Goal: Task Accomplishment & Management: Complete application form

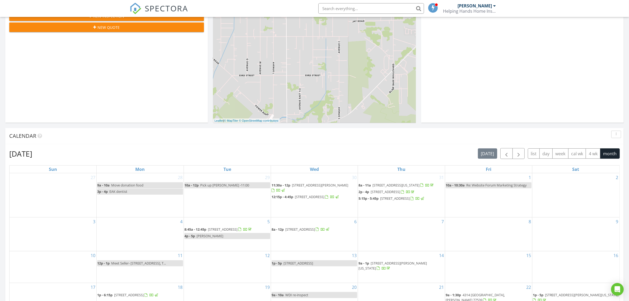
scroll to position [264, 0]
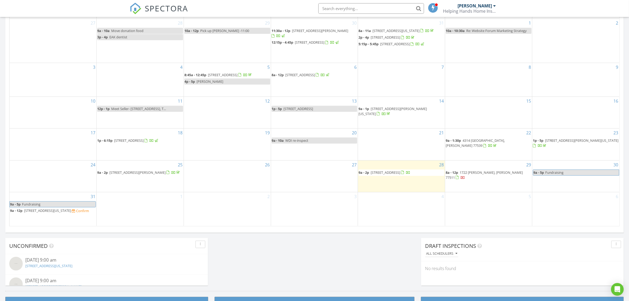
click at [471, 179] on span "1722 Sherwood Cir, Alvin 77511" at bounding box center [484, 175] width 77 height 10
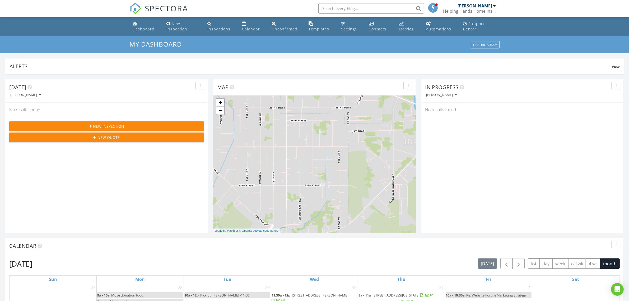
click at [102, 126] on span "New Inspection" at bounding box center [108, 126] width 31 height 6
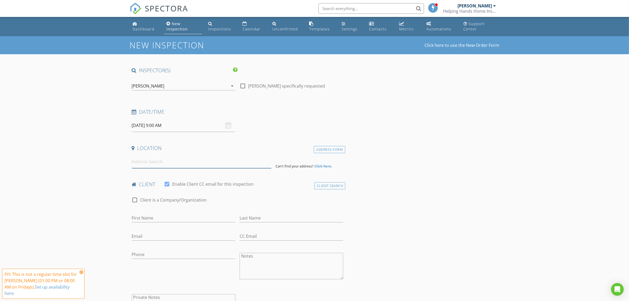
click at [206, 165] on input at bounding box center [201, 161] width 139 height 13
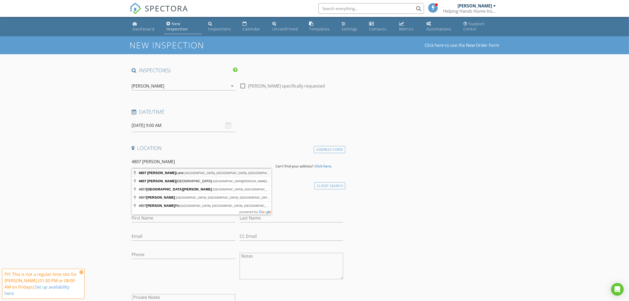
type input "4807 Ibarra Lane, League City, TX, USA"
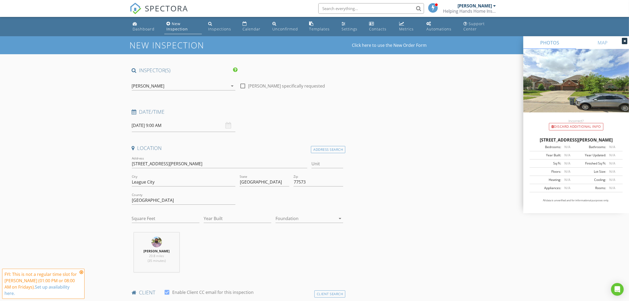
click at [318, 221] on div at bounding box center [305, 218] width 60 height 8
click at [305, 246] on div "Slab" at bounding box center [309, 246] width 59 height 6
click at [237, 219] on input "Year Built" at bounding box center [238, 218] width 68 height 9
type input "2017"
click at [188, 221] on input "Square Feet" at bounding box center [166, 218] width 68 height 9
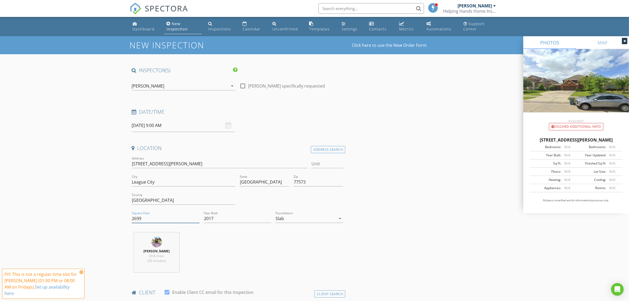
type input "2699"
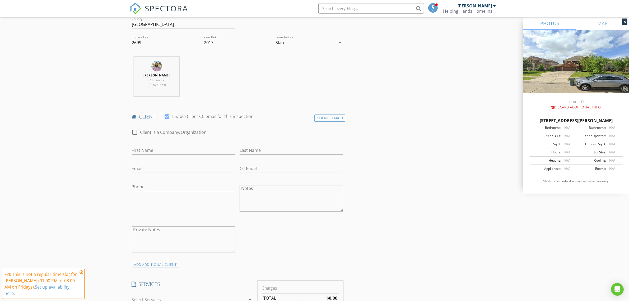
scroll to position [198, 0]
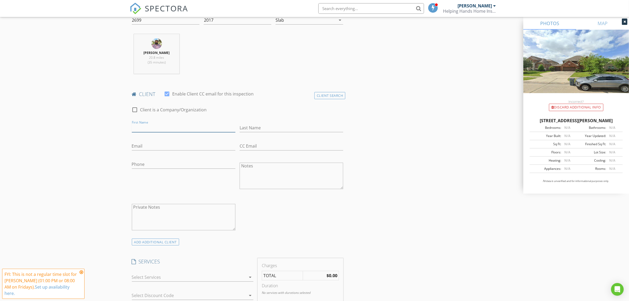
click at [174, 130] on input "First Name" at bounding box center [184, 127] width 104 height 9
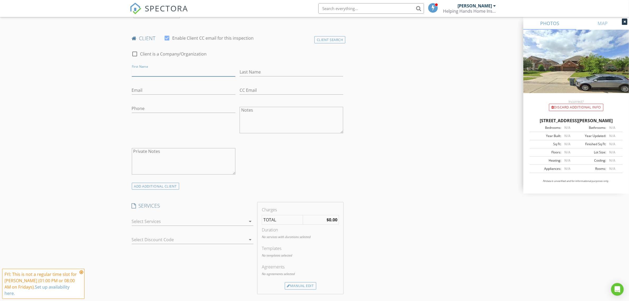
scroll to position [308, 0]
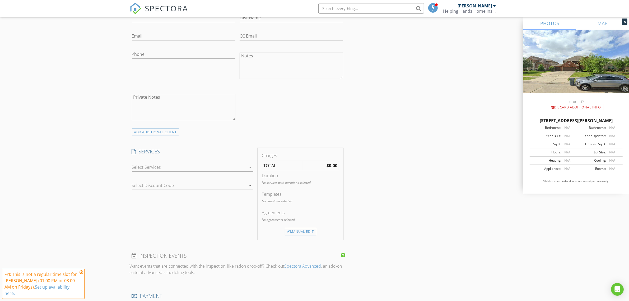
click at [170, 164] on div at bounding box center [189, 167] width 114 height 8
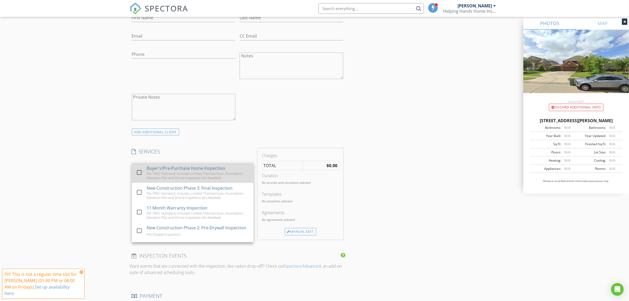
click at [171, 177] on div "Per TREC Standard, Includes Limited Thermal Scan, Foundation Elevation Plot and…" at bounding box center [198, 175] width 102 height 8
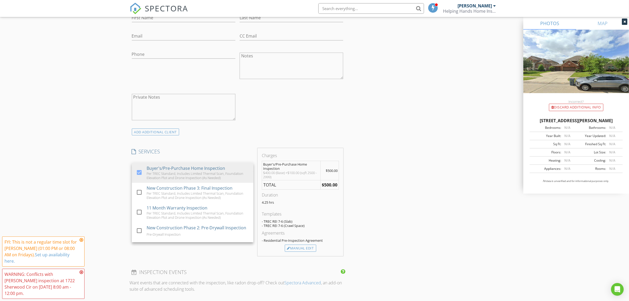
click at [86, 156] on div "New Inspection Click here to use the New Order Form INSPECTOR(S) check_box Jeff…" at bounding box center [314, 236] width 629 height 1017
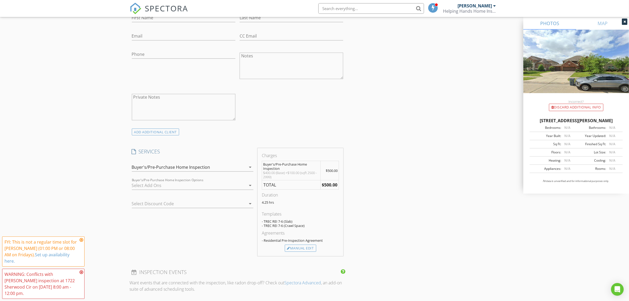
click at [165, 189] on div at bounding box center [189, 185] width 114 height 8
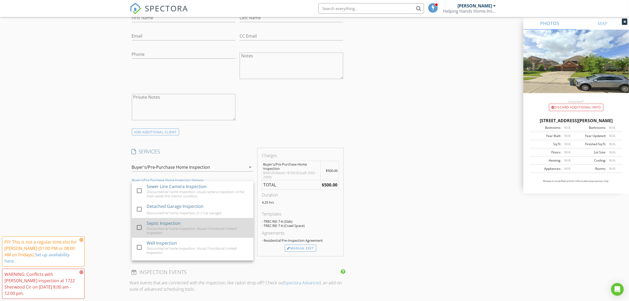
click at [161, 221] on div "Septic Inspection" at bounding box center [164, 223] width 34 height 6
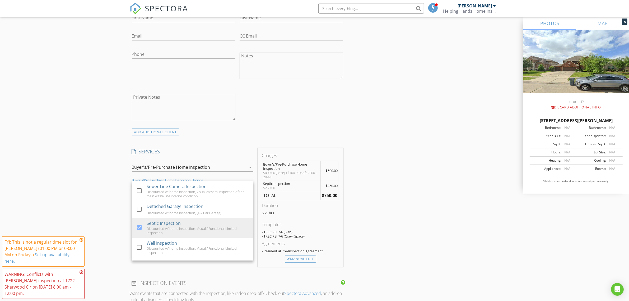
click at [387, 222] on div "INSPECTOR(S) check_box Jeff Barajas PRIMARY Jeff Barajas arrow_drop_down check_…" at bounding box center [315, 251] width 370 height 984
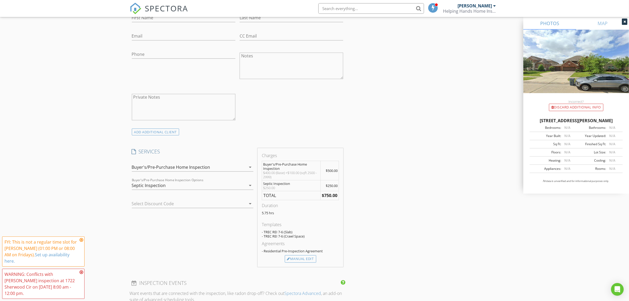
click at [167, 183] on div "Septic Inspection" at bounding box center [189, 185] width 114 height 8
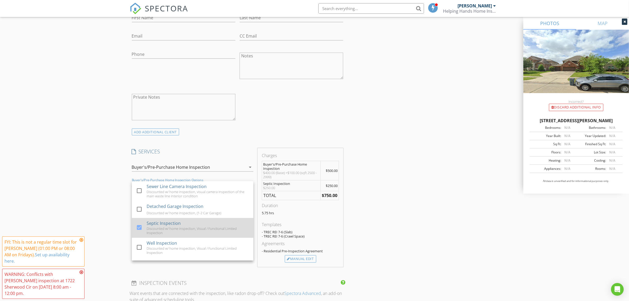
click at [149, 228] on div "Discounted w/ home inspection, Visual / Functional Limited Inspection" at bounding box center [198, 230] width 102 height 8
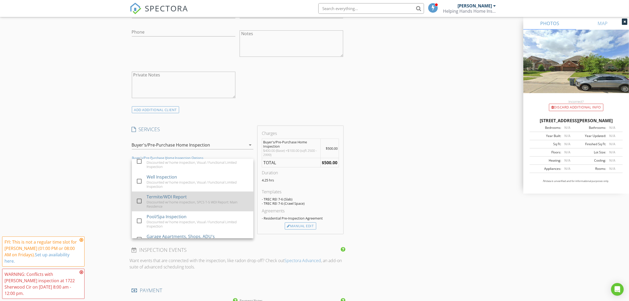
scroll to position [66, 0]
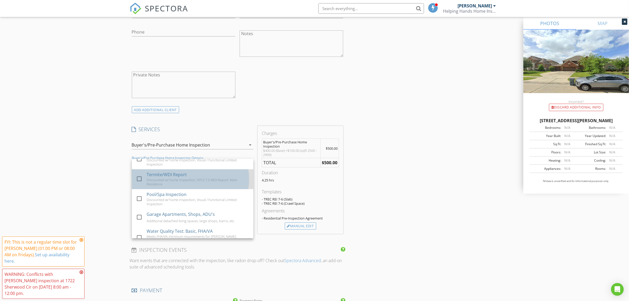
click at [191, 175] on div "Termite/WDI Report Discounted w/ home inspection, SPCS T-5 WDI Report: Main Res…" at bounding box center [198, 179] width 102 height 20
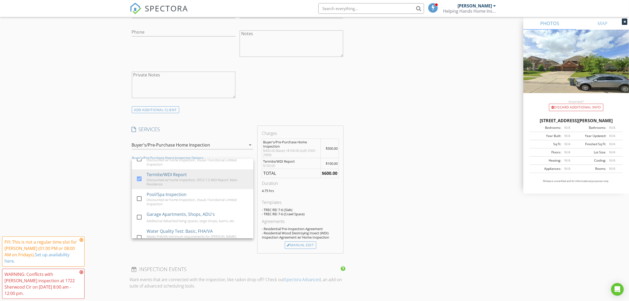
click at [394, 196] on div "INSPECTOR(S) check_box Jeff Barajas PRIMARY Jeff Barajas arrow_drop_down check_…" at bounding box center [315, 233] width 370 height 993
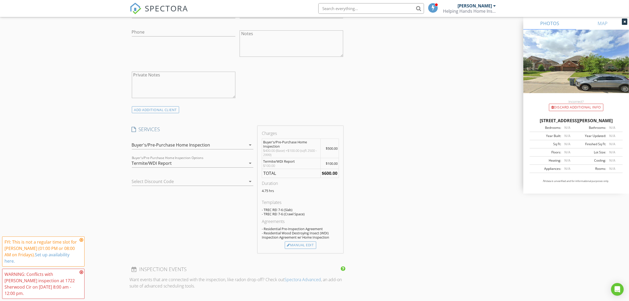
click at [172, 165] on div "Termite/WDI Report" at bounding box center [189, 163] width 114 height 8
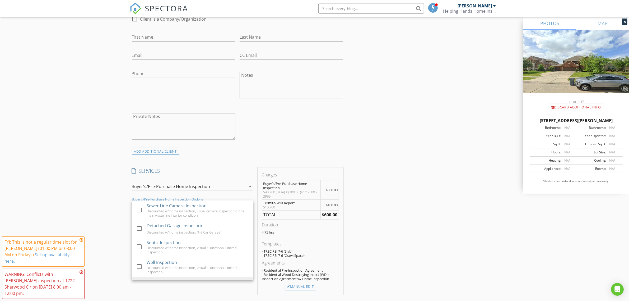
scroll to position [286, 0]
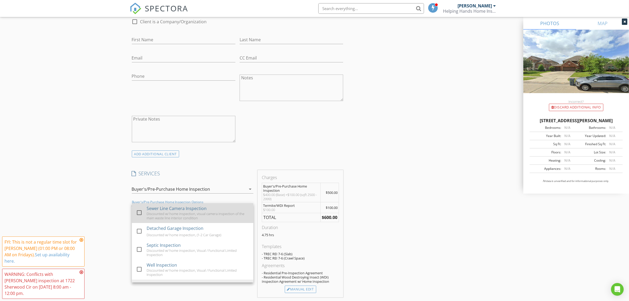
click at [180, 213] on div "Discounted w/ home inspection, visual camera inspection of the main waste line …" at bounding box center [198, 215] width 102 height 8
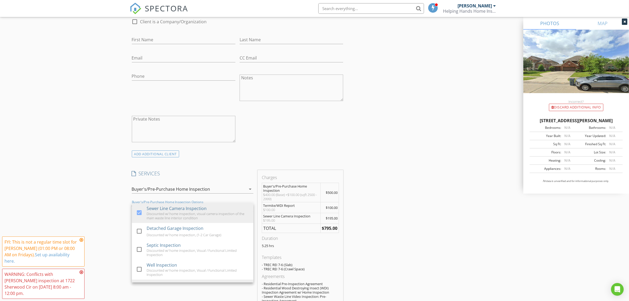
click at [367, 243] on div "INSPECTOR(S) check_box Jeff Barajas PRIMARY Jeff Barajas arrow_drop_down check_…" at bounding box center [315, 287] width 370 height 1012
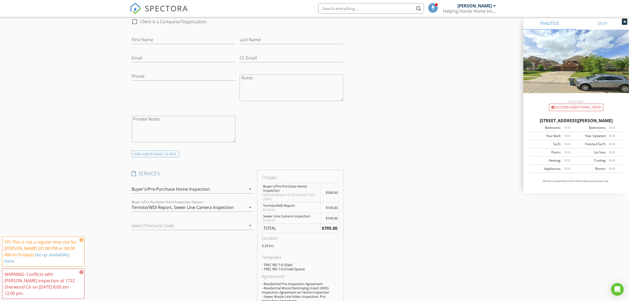
click at [151, 204] on div "Termite/WDI Report, Sewer Line Camera Inspection" at bounding box center [189, 207] width 114 height 8
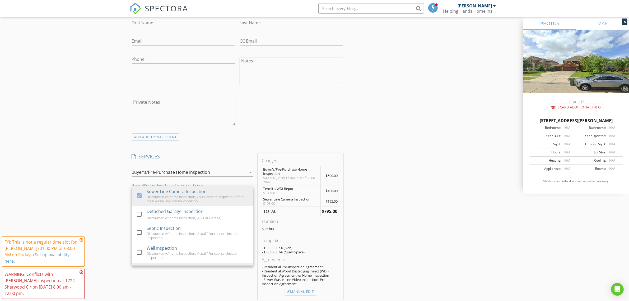
scroll to position [308, 0]
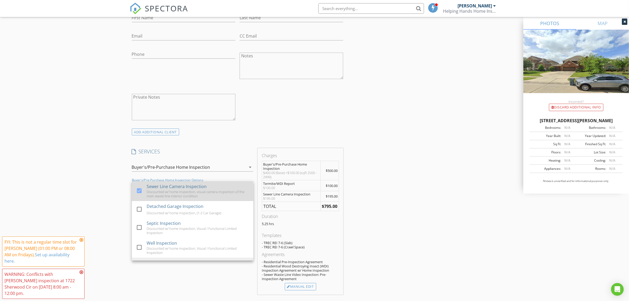
click at [156, 195] on div "Discounted w/ home inspection, visual camera inspection of the main waste line …" at bounding box center [198, 193] width 102 height 8
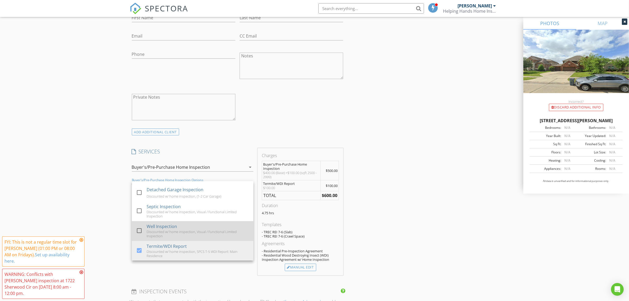
scroll to position [44, 0]
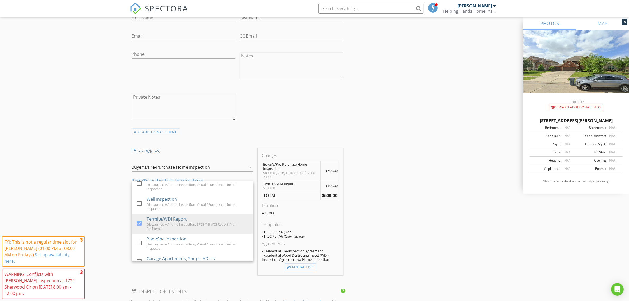
click at [420, 222] on div "INSPECTOR(S) check_box Jeff Barajas PRIMARY Jeff Barajas arrow_drop_down check_…" at bounding box center [315, 255] width 370 height 993
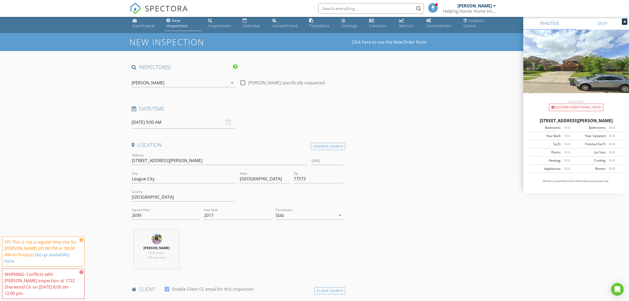
scroll to position [0, 0]
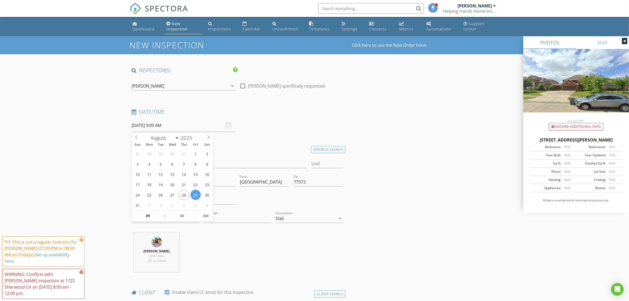
click at [186, 130] on input "08/29/2025 9:00 AM" at bounding box center [184, 125] width 104 height 13
type input "10"
type input "08/29/2025 10:00 AM"
click at [163, 212] on span at bounding box center [163, 212] width 4 height 5
type input "11"
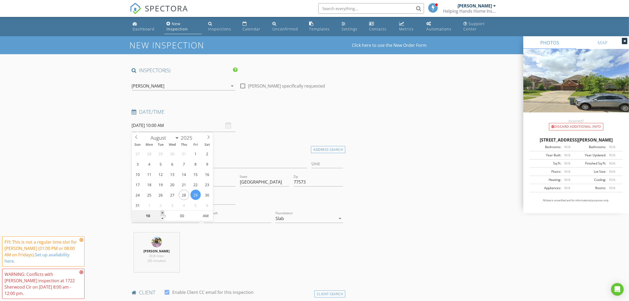
type input "08/29/2025 11:00 AM"
click at [163, 212] on span at bounding box center [163, 212] width 4 height 5
type input "12"
type input "08/29/2025 12:00 PM"
click at [163, 212] on span at bounding box center [163, 212] width 4 height 5
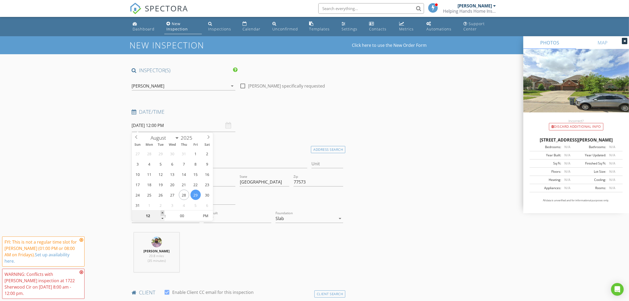
type input "01"
type input "08/29/2025 1:00 PM"
click at [163, 212] on span at bounding box center [163, 212] width 4 height 5
type input "02"
type input "08/29/2025 2:00 PM"
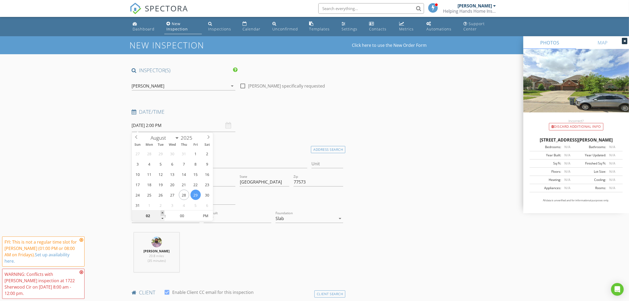
click at [163, 212] on span at bounding box center [163, 212] width 4 height 5
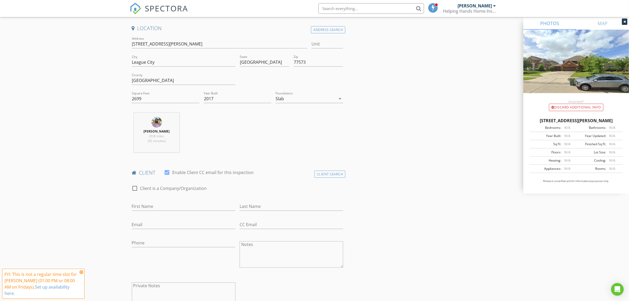
scroll to position [132, 0]
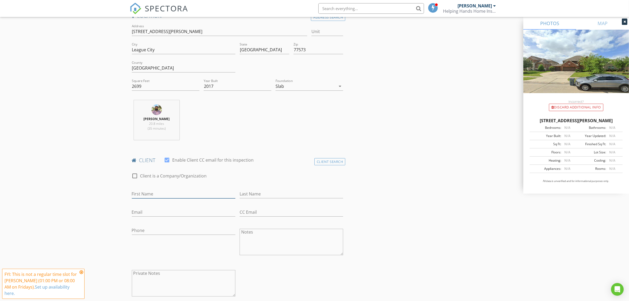
click at [162, 197] on input "First Name" at bounding box center [184, 193] width 104 height 9
type input "[PERSON_NAME]"
type input "Faragallah"
click at [156, 214] on input "Email" at bounding box center [184, 212] width 104 height 9
type input "[EMAIL_ADDRESS][DOMAIN_NAME]"
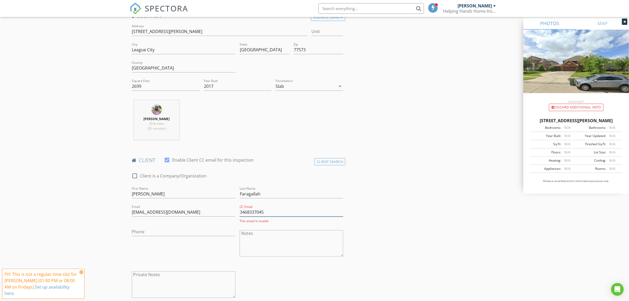
drag, startPoint x: 287, startPoint y: 212, endPoint x: 145, endPoint y: 209, distance: 141.8
click at [145, 209] on div "check_box_outline_blank Client is a Company/Organization First Name George Last…" at bounding box center [238, 236] width 216 height 138
type input "3468337045"
click at [191, 235] on input "Phone" at bounding box center [184, 231] width 104 height 9
paste input "[PHONE_NUMBER]"
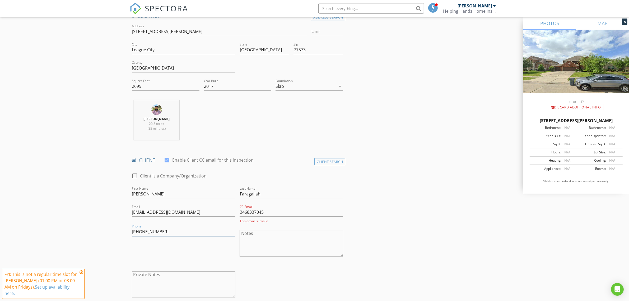
type input "[PHONE_NUMBER]"
drag, startPoint x: 328, startPoint y: 236, endPoint x: 359, endPoint y: 239, distance: 31.6
click at [328, 236] on textarea "Notes" at bounding box center [292, 243] width 104 height 26
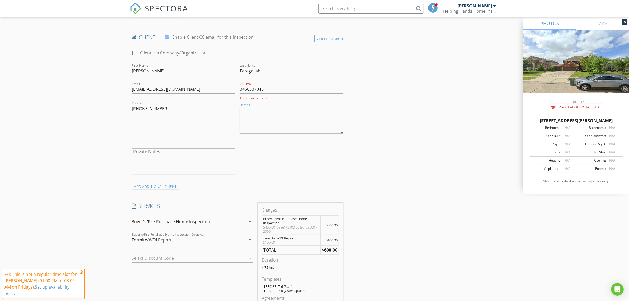
scroll to position [308, 0]
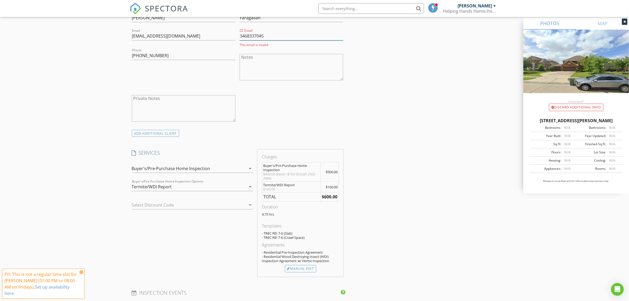
drag, startPoint x: 273, startPoint y: 37, endPoint x: 129, endPoint y: 49, distance: 144.4
click at [129, 49] on div "New Inspection Click here to use the New Order Form INSPECTOR(S) check_box Jeff…" at bounding box center [314, 246] width 629 height 1037
click at [86, 176] on div "New Inspection Click here to use the New Order Form INSPECTOR(S) check_box Jeff…" at bounding box center [314, 246] width 629 height 1037
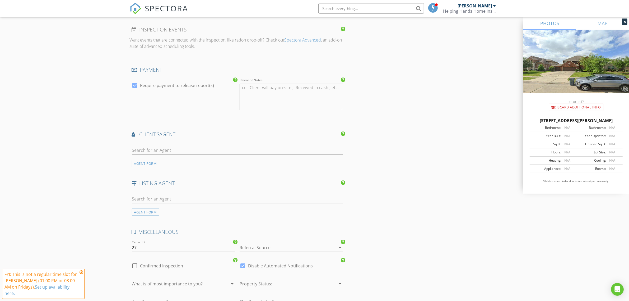
scroll to position [572, 0]
click at [173, 145] on input "text" at bounding box center [238, 147] width 212 height 9
type input "christine"
click at [184, 159] on li "[PERSON_NAME]" at bounding box center [237, 159] width 211 height 15
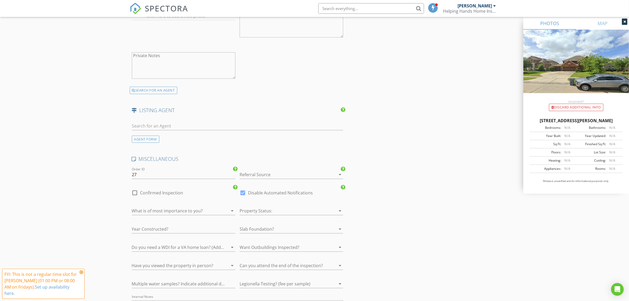
scroll to position [770, 0]
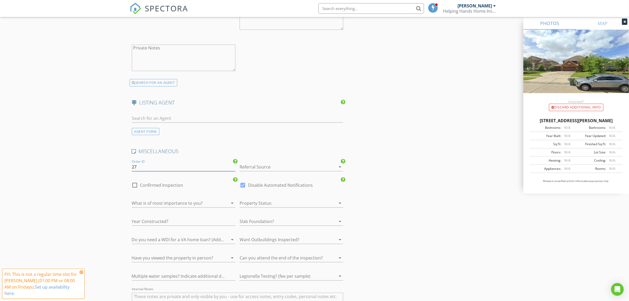
click at [162, 165] on input "27" at bounding box center [184, 166] width 104 height 9
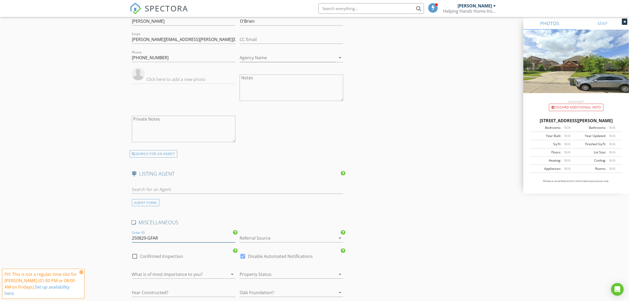
scroll to position [704, 0]
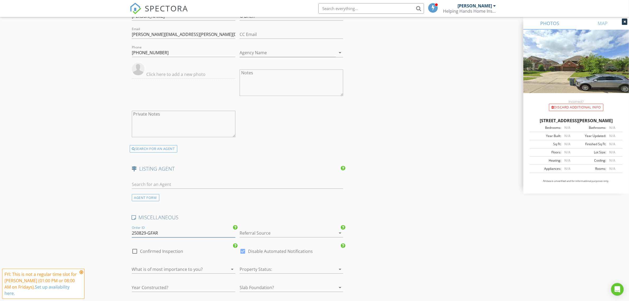
type input "250829-GFAR"
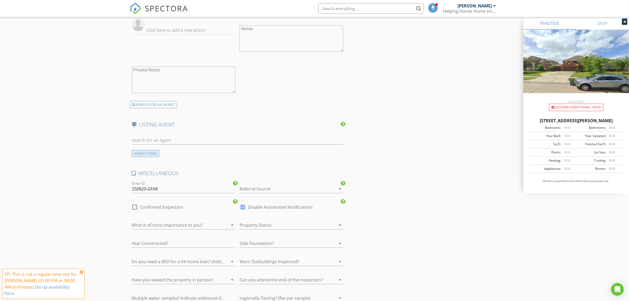
click at [153, 151] on div "AGENT FORM" at bounding box center [145, 153] width 27 height 7
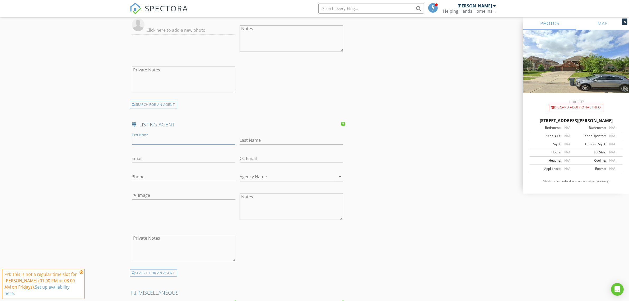
click at [156, 142] on input "First Name" at bounding box center [184, 140] width 104 height 9
type input "Purvi"
type input "Shah"
type input "[EMAIL_ADDRESS][DOMAIN_NAME]"
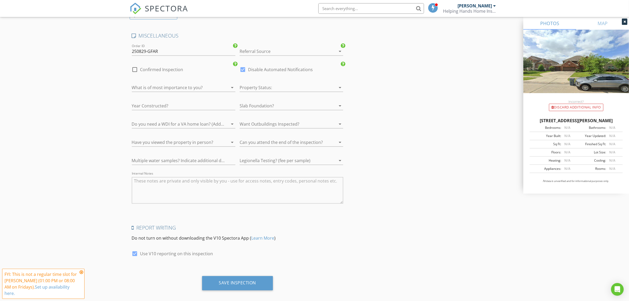
scroll to position [1012, 0]
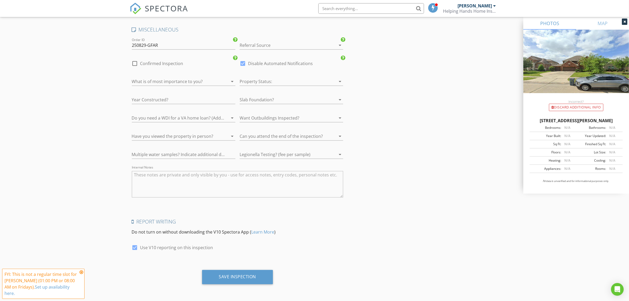
type input "832-561-0691"
click at [224, 188] on textarea "Internal Notes" at bounding box center [238, 184] width 212 height 26
type textarea "A"
type textarea "SS approved, 1-7pm. Supra. Vacant. WDI."
click at [135, 65] on div at bounding box center [134, 63] width 9 height 9
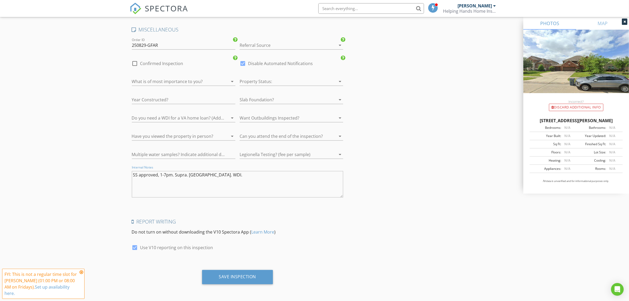
checkbox input "true"
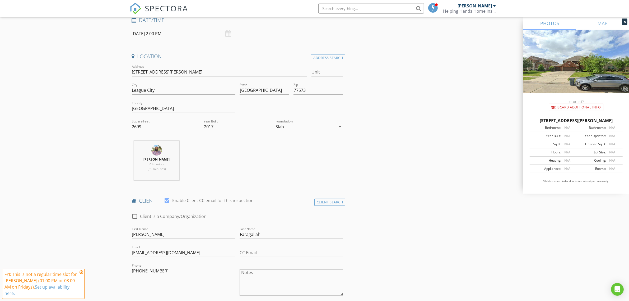
scroll to position [0, 0]
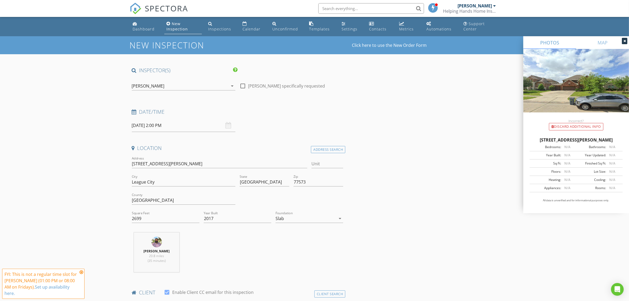
click at [339, 202] on div at bounding box center [291, 200] width 108 height 18
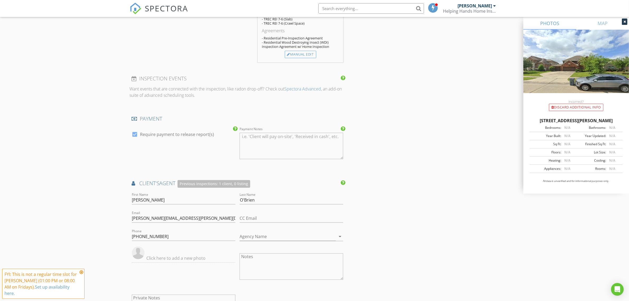
scroll to position [418, 0]
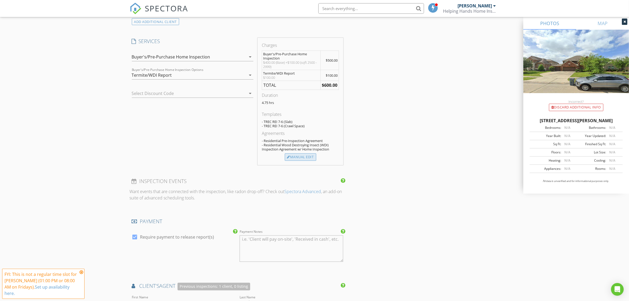
click at [308, 158] on div "Manual Edit" at bounding box center [300, 156] width 31 height 7
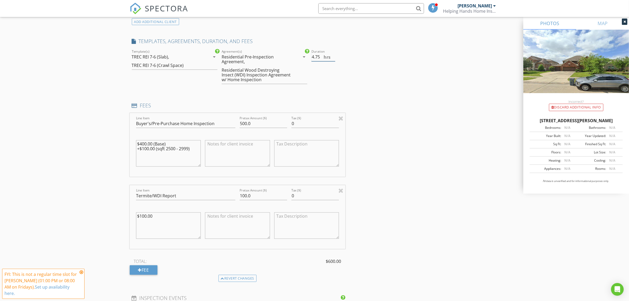
click at [322, 57] on input "4.75" at bounding box center [323, 57] width 24 height 9
type input "4"
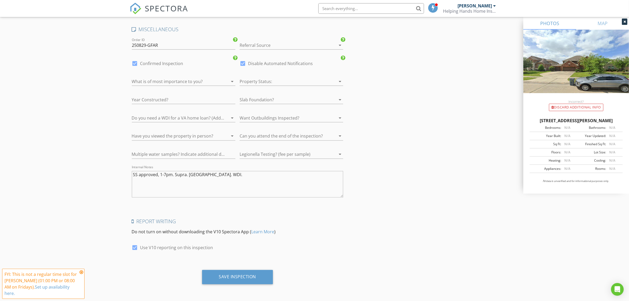
scroll to position [1129, 0]
click at [259, 278] on div "Save Inspection" at bounding box center [237, 277] width 71 height 14
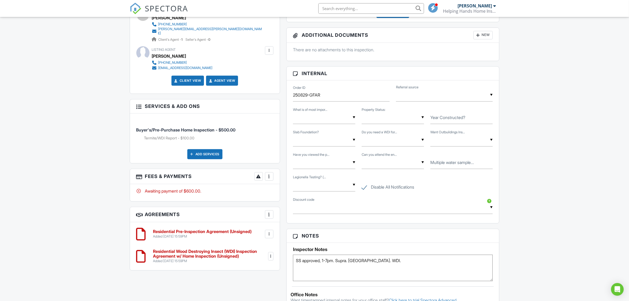
scroll to position [198, 0]
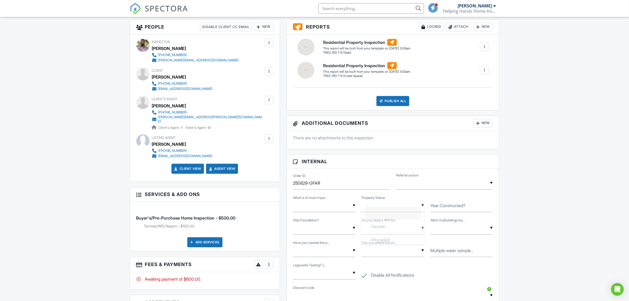
click at [389, 208] on div "▼ Vacant Occupied New Construction Unknown Vacant Occupied New Construction Unk…" at bounding box center [393, 205] width 62 height 13
click at [386, 236] on span "Vacant" at bounding box center [378, 232] width 22 height 13
type input "Vacant"
click at [467, 210] on input "Year Constructed?" at bounding box center [461, 205] width 62 height 13
type input "2017"
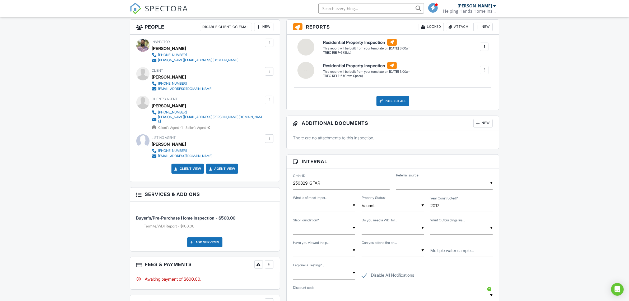
click at [342, 226] on input "text" at bounding box center [324, 227] width 62 height 13
click at [327, 253] on li "Yes" at bounding box center [324, 254] width 56 height 13
type input "Yes"
click at [560, 246] on div "Dashboard New Inspection Inspections Calendar Unconfirmed Templates Settings Co…" at bounding box center [314, 224] width 629 height 811
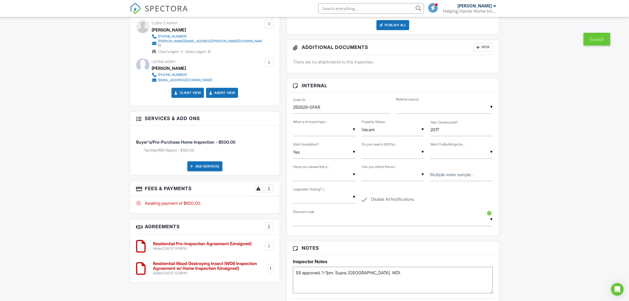
scroll to position [286, 0]
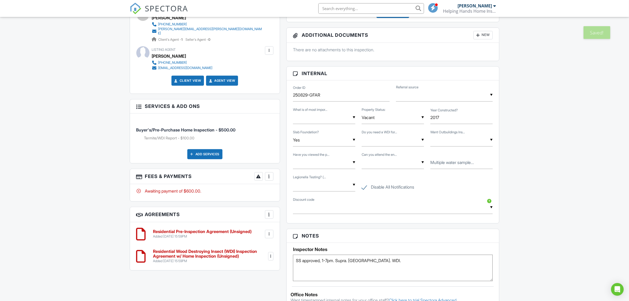
click at [538, 238] on div "Dashboard New Inspection Inspections Calendar Unconfirmed Templates Settings Co…" at bounding box center [314, 136] width 629 height 811
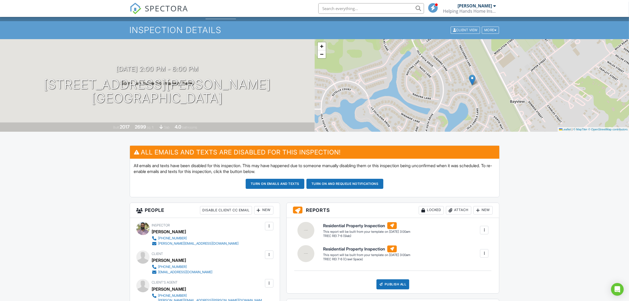
scroll to position [0, 0]
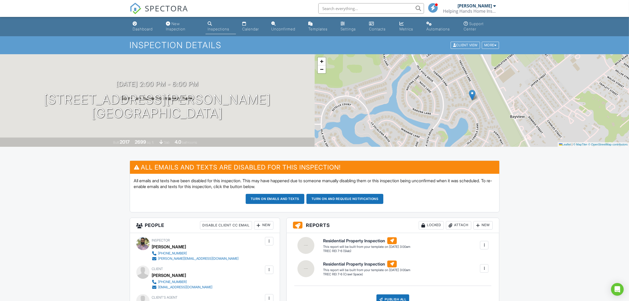
click at [286, 196] on button "Turn on emails and texts" at bounding box center [275, 199] width 59 height 10
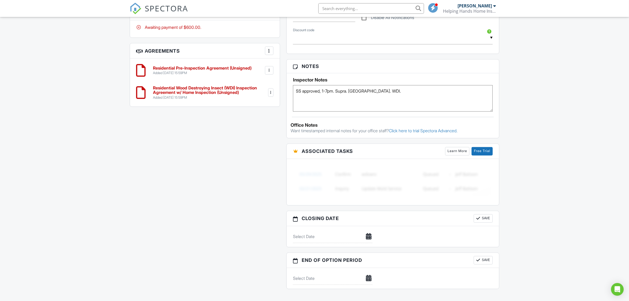
scroll to position [472, 0]
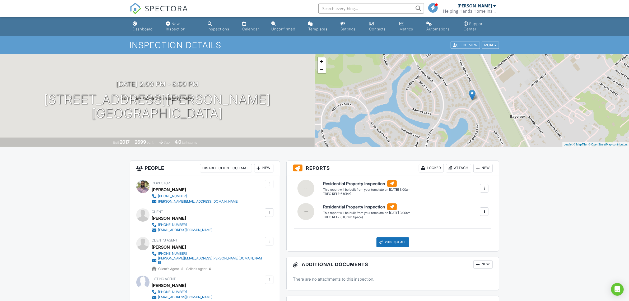
click at [146, 27] on div "Dashboard" at bounding box center [143, 29] width 20 height 4
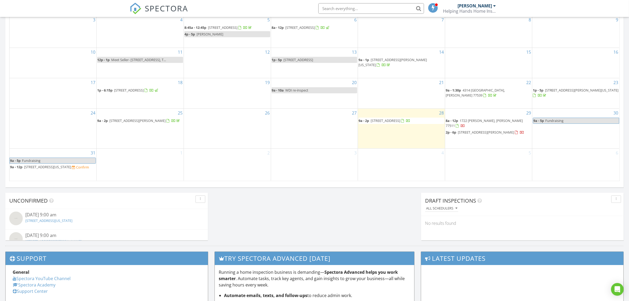
scroll to position [308, 0]
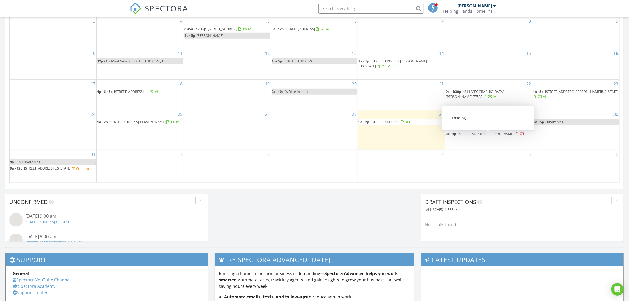
click at [490, 135] on span "[STREET_ADDRESS][PERSON_NAME]" at bounding box center [486, 133] width 56 height 5
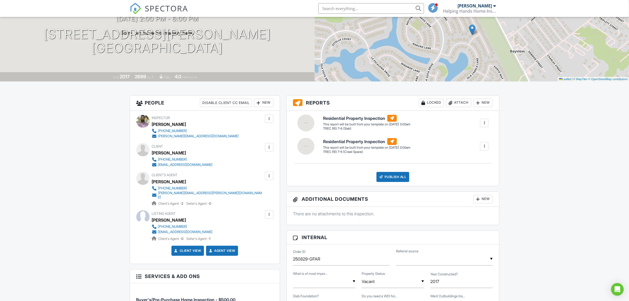
scroll to position [66, 0]
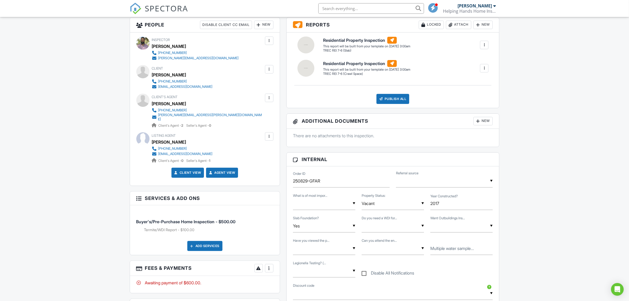
scroll to position [154, 0]
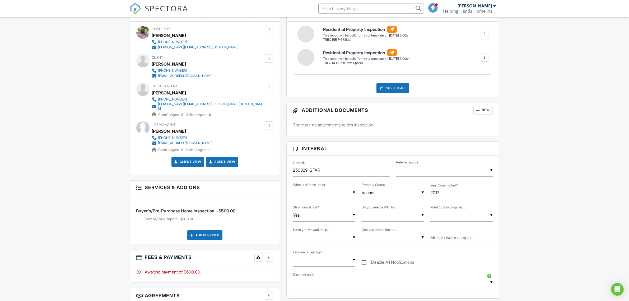
click at [96, 186] on div "Dashboard New Inspection Inspections Calendar Unconfirmed Templates Settings Co…" at bounding box center [314, 240] width 629 height 754
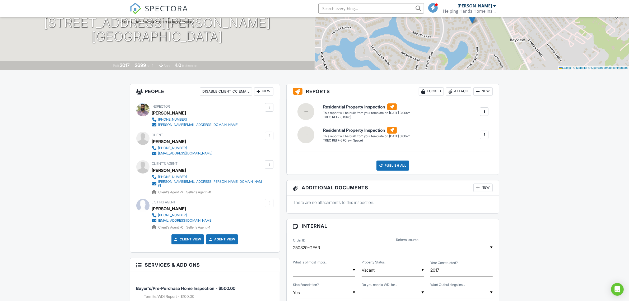
scroll to position [66, 0]
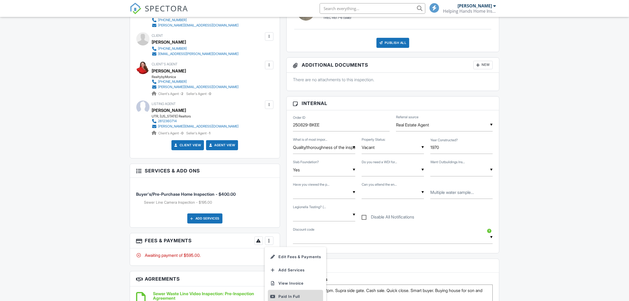
click at [300, 296] on div "Paid In Full" at bounding box center [295, 296] width 51 height 6
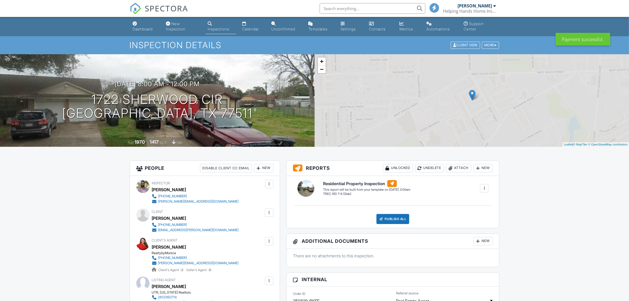
drag, startPoint x: 0, startPoint y: 0, endPoint x: 465, endPoint y: 187, distance: 501.4
click at [140, 33] on link "Dashboard" at bounding box center [145, 26] width 29 height 15
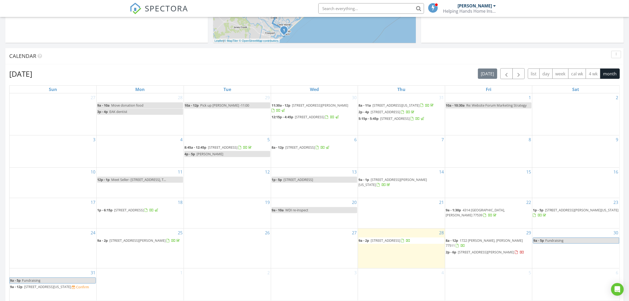
scroll to position [242, 0]
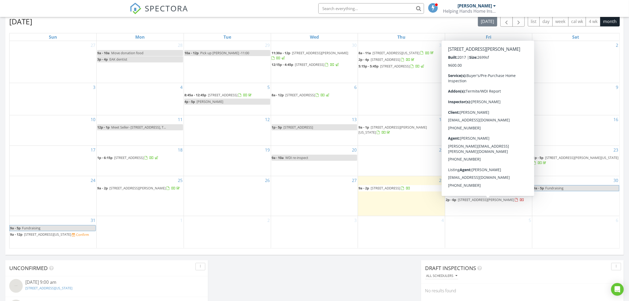
click at [475, 201] on span "[STREET_ADDRESS][PERSON_NAME]" at bounding box center [486, 199] width 56 height 5
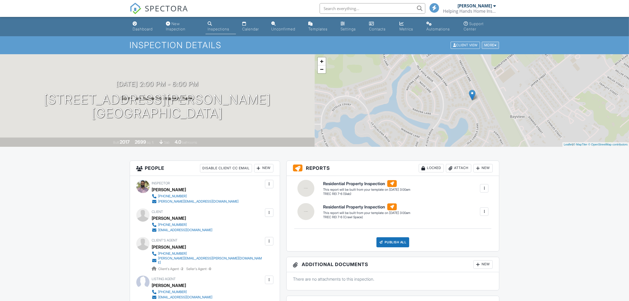
click at [490, 44] on div "More" at bounding box center [490, 45] width 17 height 7
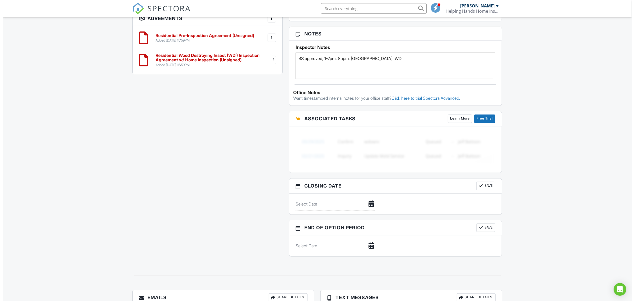
scroll to position [472, 0]
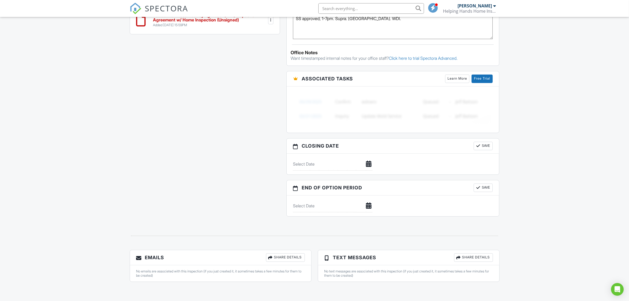
click at [302, 256] on div "Share Details" at bounding box center [285, 257] width 39 height 8
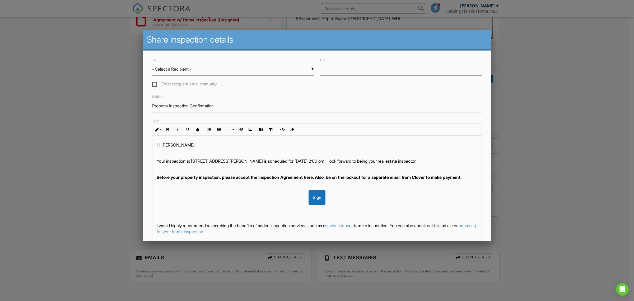
click at [221, 73] on div "▼ - Select a Recipient - - Select a Recipient - [PERSON_NAME] (Client) [PERSON_…" at bounding box center [233, 69] width 162 height 13
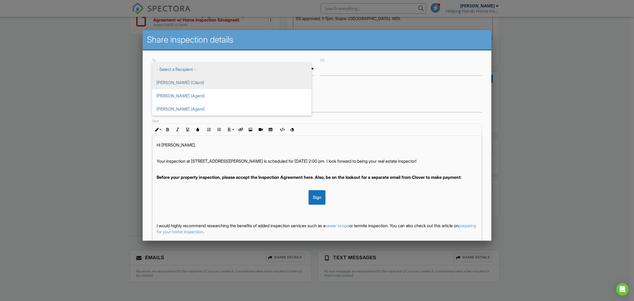
click at [204, 85] on span "[PERSON_NAME] (Client)" at bounding box center [231, 82] width 159 height 13
type input "[PERSON_NAME] (Client)"
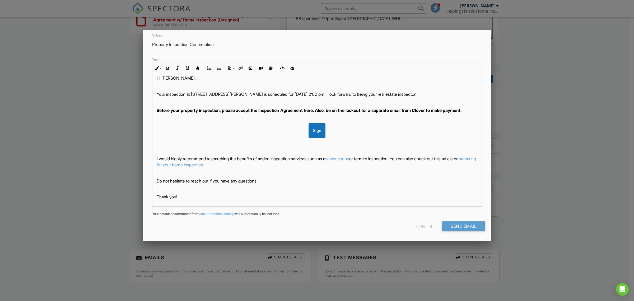
scroll to position [11, 0]
click at [449, 226] on input "Send Email" at bounding box center [463, 226] width 43 height 10
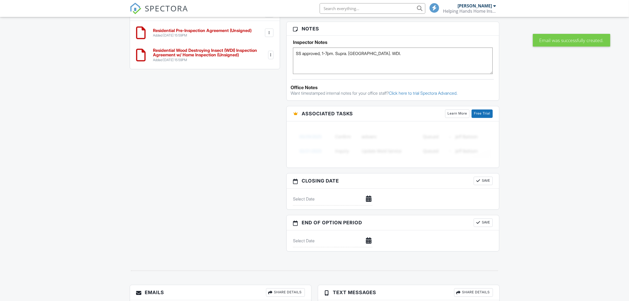
scroll to position [490, 0]
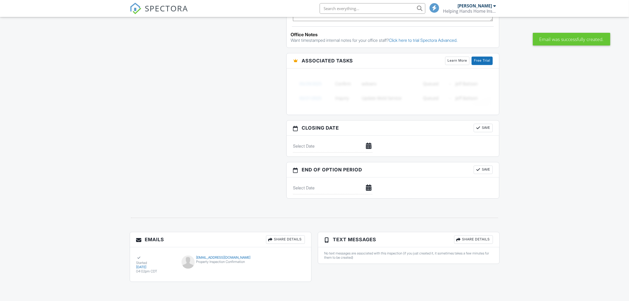
click at [297, 240] on div "Share Details" at bounding box center [285, 239] width 39 height 8
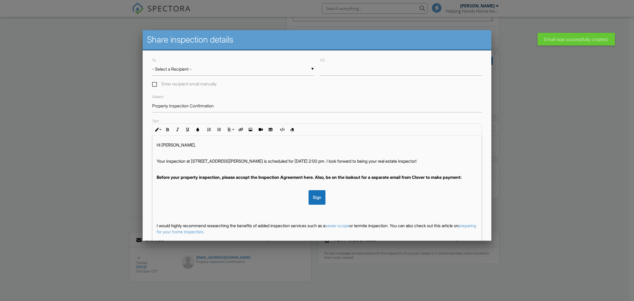
click at [195, 66] on div "▼ - Select a Recipient - - Select a Recipient - [PERSON_NAME] (Client) [PERSON_…" at bounding box center [233, 69] width 162 height 13
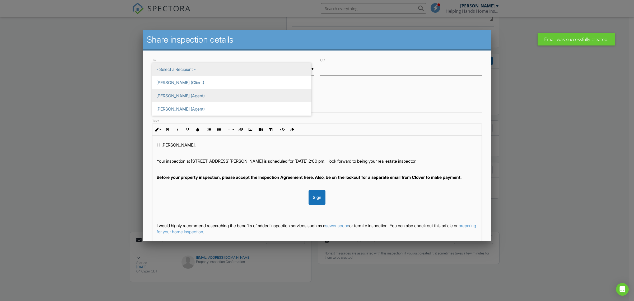
click at [188, 95] on span "[PERSON_NAME] (Agent)" at bounding box center [231, 95] width 159 height 13
type input "[PERSON_NAME] (Agent)"
click at [235, 143] on p "Hi [PERSON_NAME]," at bounding box center [317, 145] width 321 height 6
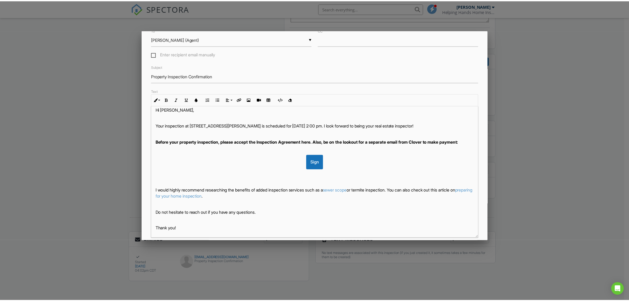
scroll to position [61, 0]
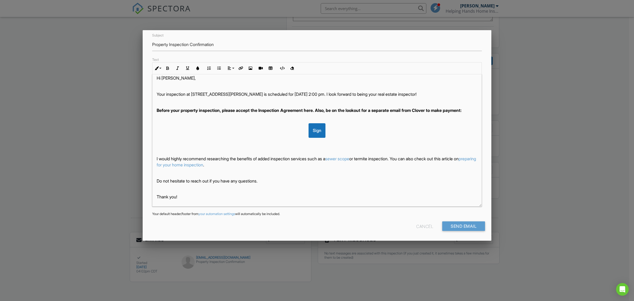
click at [422, 223] on div "Cancel" at bounding box center [424, 226] width 17 height 10
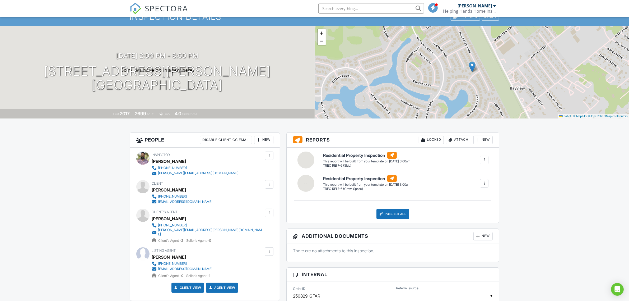
scroll to position [0, 0]
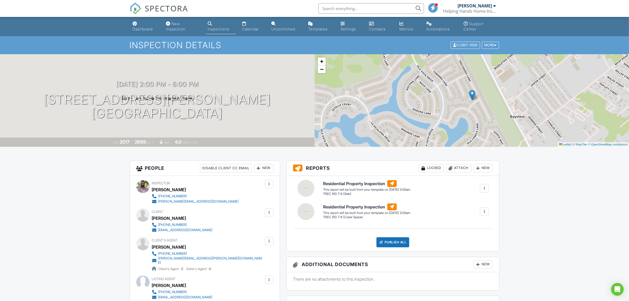
click at [495, 42] on div "More" at bounding box center [490, 45] width 17 height 7
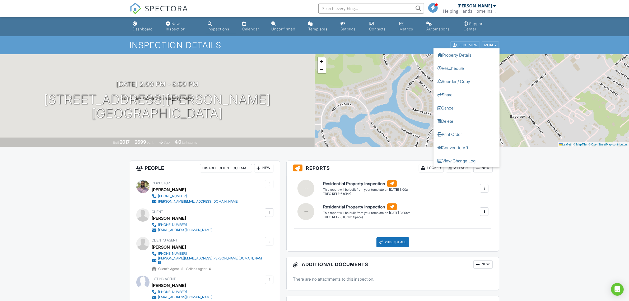
click at [443, 31] on div "Automations" at bounding box center [438, 29] width 24 height 4
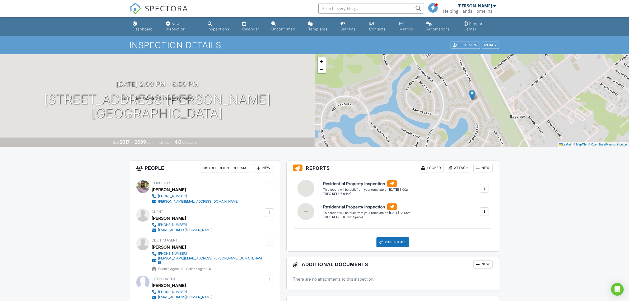
click at [143, 27] on div "Dashboard" at bounding box center [143, 29] width 20 height 4
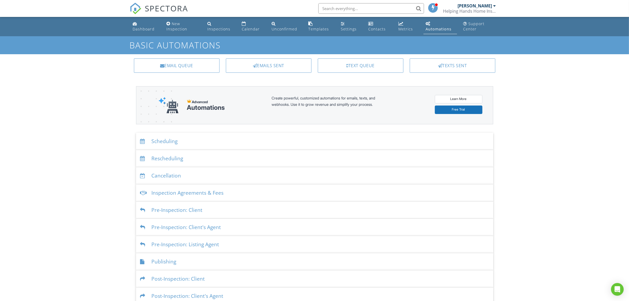
click at [184, 147] on div "Scheduling" at bounding box center [314, 141] width 357 height 17
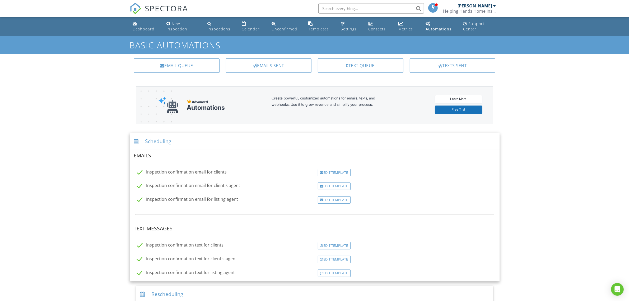
click at [140, 29] on div "Dashboard" at bounding box center [144, 28] width 22 height 5
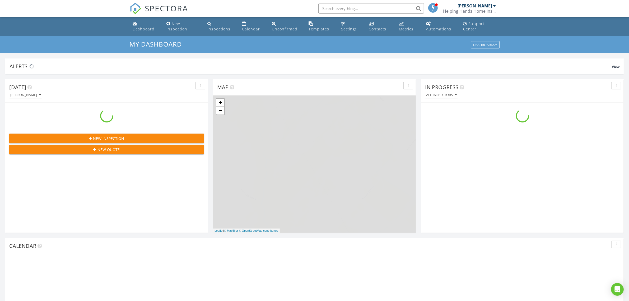
scroll to position [491, 639]
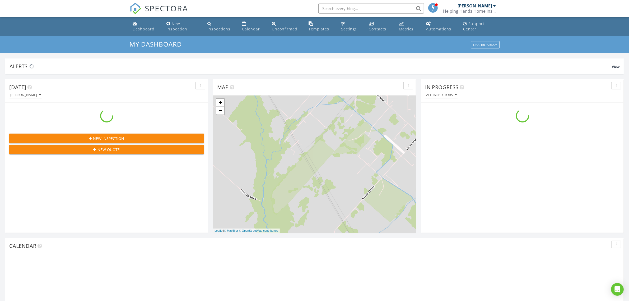
click at [444, 20] on link "Automations" at bounding box center [440, 26] width 33 height 15
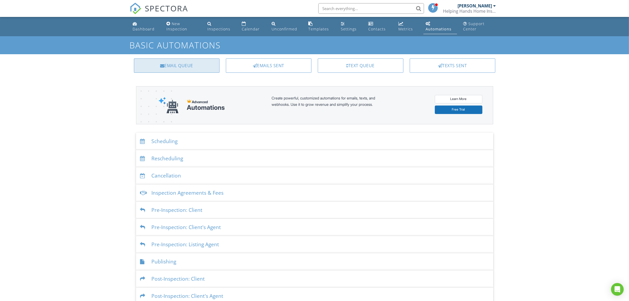
click at [207, 68] on div "Email Queue" at bounding box center [177, 65] width 86 height 14
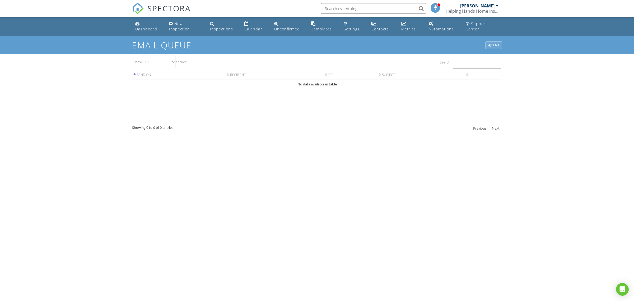
click at [496, 46] on div "Sent" at bounding box center [493, 44] width 16 height 7
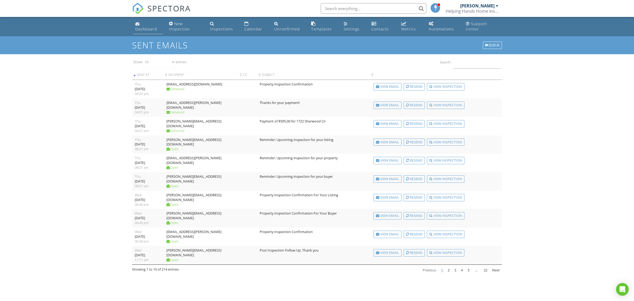
click at [155, 29] on div "Dashboard" at bounding box center [146, 28] width 22 height 5
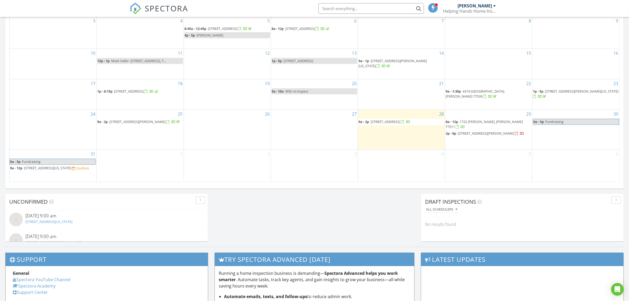
scroll to position [308, 0]
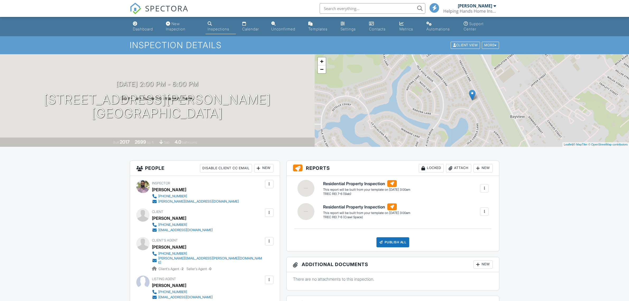
scroll to position [88, 0]
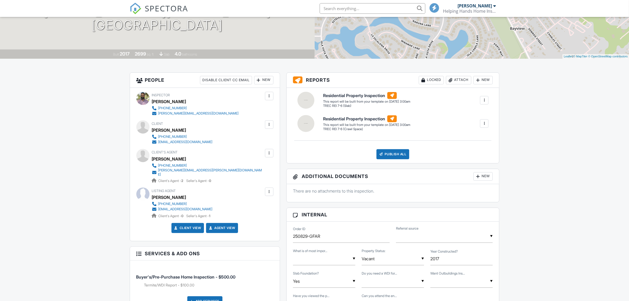
click at [269, 153] on div at bounding box center [268, 152] width 5 height 5
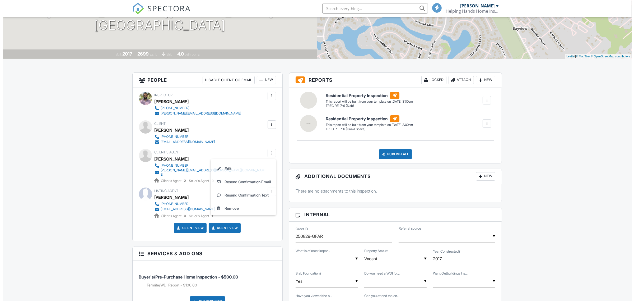
scroll to position [0, 0]
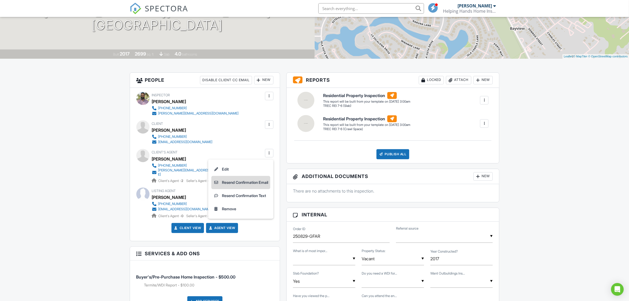
click at [250, 182] on li "Resend Confirmation Email" at bounding box center [240, 182] width 59 height 13
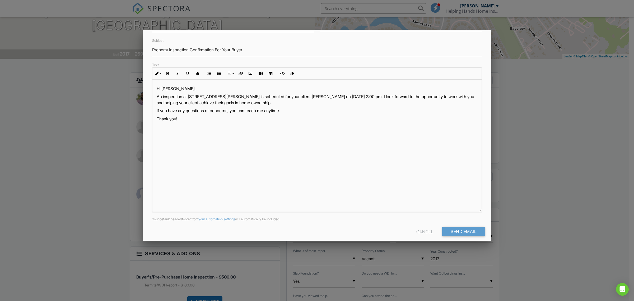
scroll to position [49, 0]
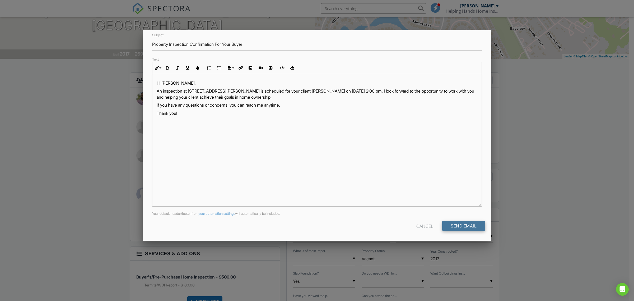
click at [453, 230] on input "Send Email" at bounding box center [463, 226] width 43 height 10
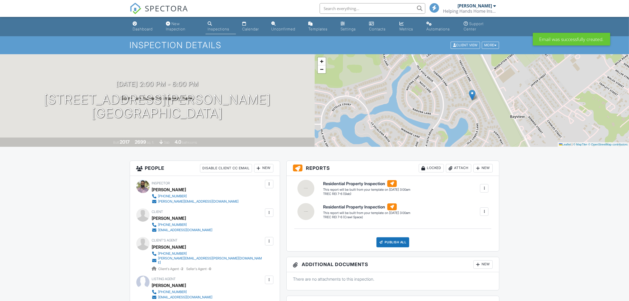
click at [270, 239] on div at bounding box center [268, 240] width 5 height 5
click at [244, 284] on li "Resend Confirmation Text" at bounding box center [240, 283] width 59 height 13
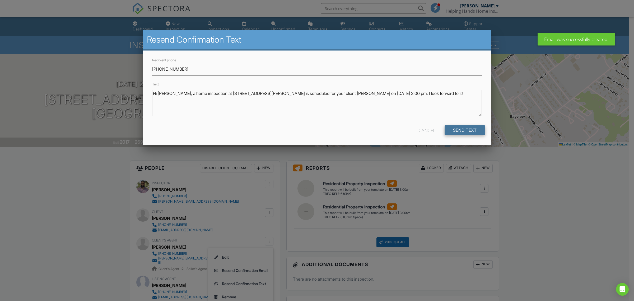
click at [468, 129] on input "Send Text" at bounding box center [464, 130] width 41 height 10
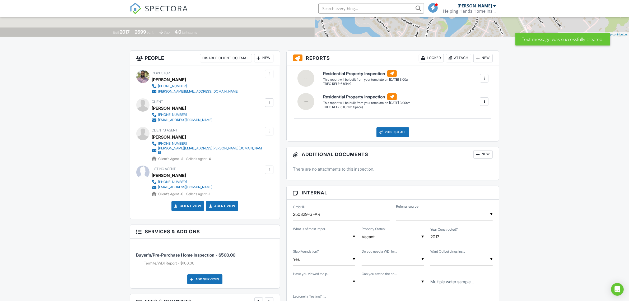
click at [268, 103] on div at bounding box center [268, 102] width 5 height 5
click at [259, 143] on li "Resend Confirmation Text" at bounding box center [240, 144] width 59 height 13
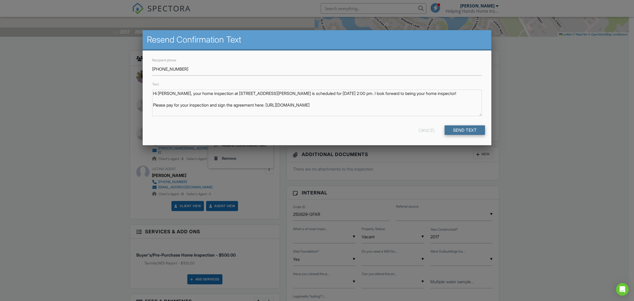
click at [456, 127] on input "Send Text" at bounding box center [464, 130] width 41 height 10
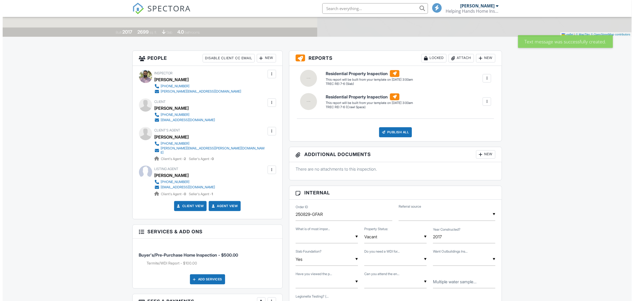
scroll to position [110, 0]
click at [268, 167] on div at bounding box center [268, 169] width 5 height 5
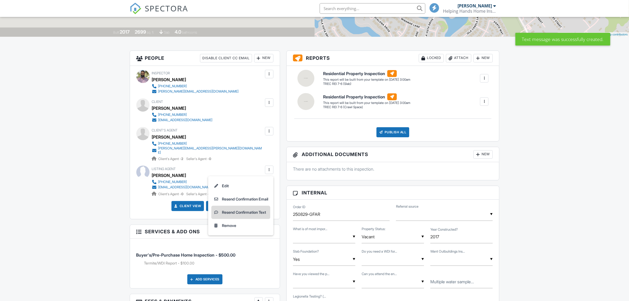
click at [244, 207] on li "Resend Confirmation Text" at bounding box center [240, 211] width 59 height 13
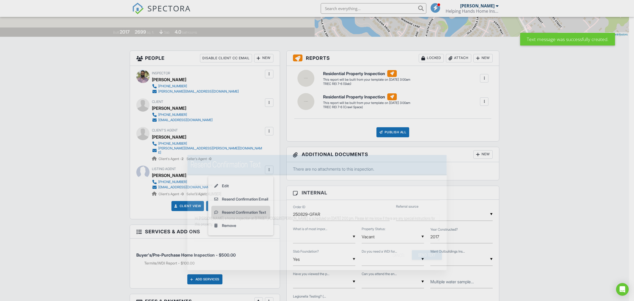
scroll to position [0, 0]
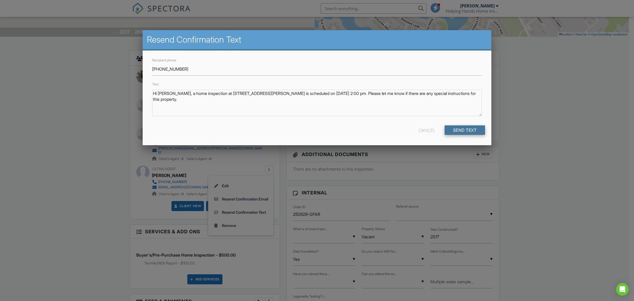
click at [456, 128] on input "Send Text" at bounding box center [464, 130] width 41 height 10
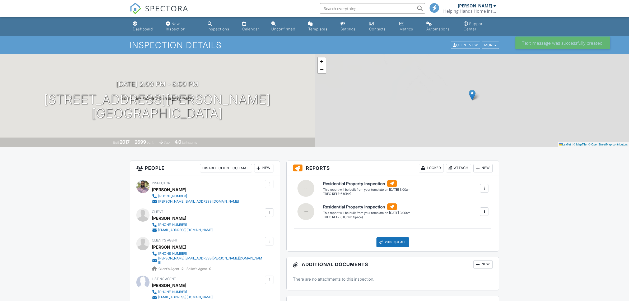
scroll to position [110, 0]
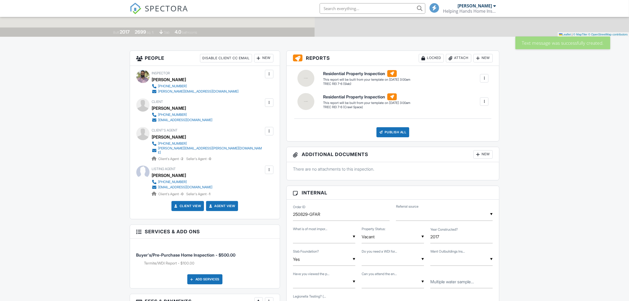
click at [270, 167] on div at bounding box center [268, 169] width 5 height 5
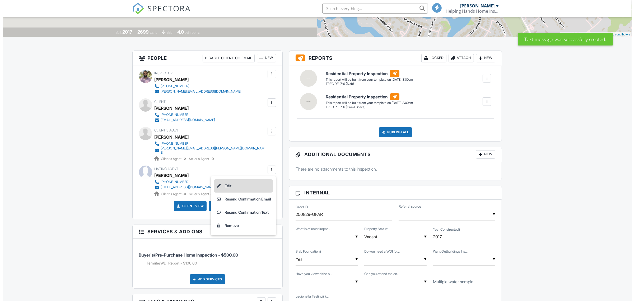
scroll to position [0, 0]
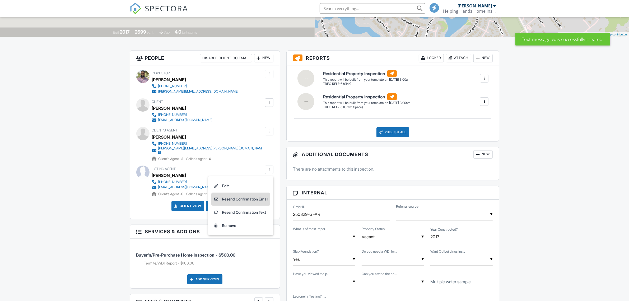
click at [246, 198] on li "Resend Confirmation Email" at bounding box center [240, 198] width 59 height 13
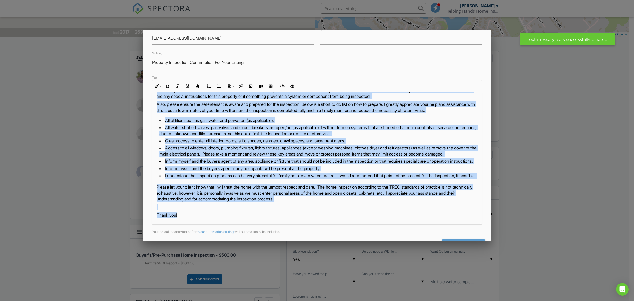
scroll to position [49, 0]
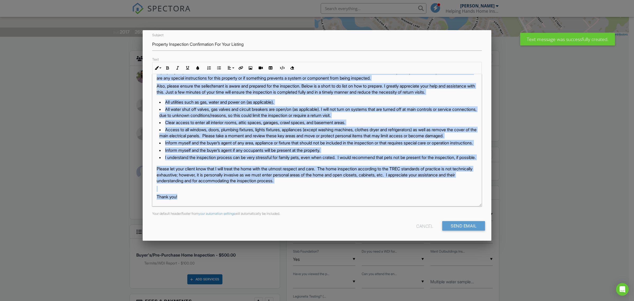
drag, startPoint x: 157, startPoint y: 132, endPoint x: 214, endPoint y: 200, distance: 88.8
click at [214, 200] on div "Hi Purvi Shah, A property inspection at 4807 Ibarra Ln, League City, TX 77573 i…" at bounding box center [316, 130] width 329 height 151
copy div "Hi Purvi Shah, A property inspection at 4807 Ibarra Ln, League City, TX 77573 i…"
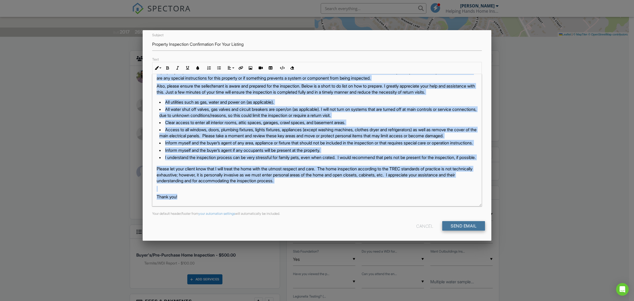
click at [473, 222] on input "Send Email" at bounding box center [463, 226] width 43 height 10
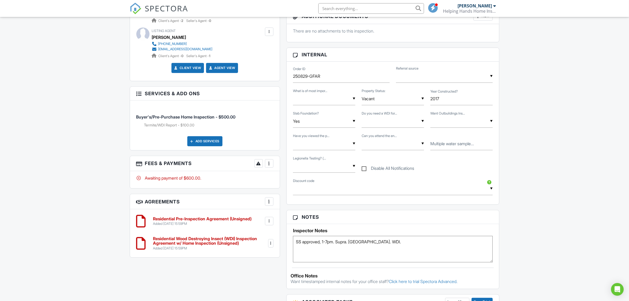
scroll to position [264, 0]
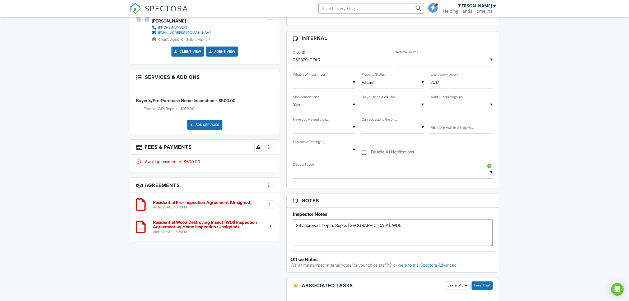
click at [535, 216] on div "Dashboard New Inspection Inspections Calendar Unconfirmed Templates Settings Co…" at bounding box center [314, 165] width 629 height 825
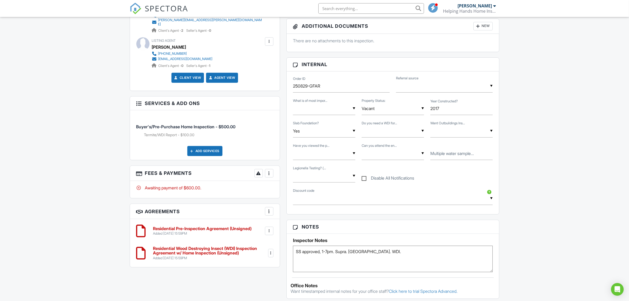
scroll to position [330, 0]
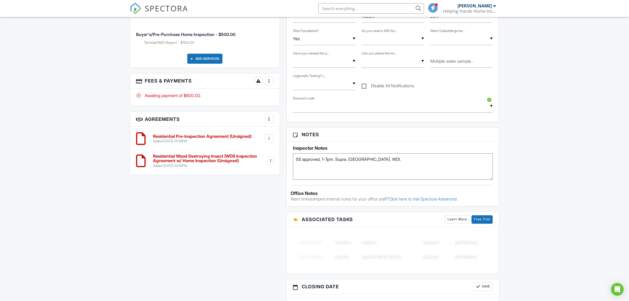
click at [450, 168] on textarea "SS approved, 1-7pm. Supra. Vacant. WDI." at bounding box center [393, 166] width 200 height 26
click at [311, 166] on textarea "SS approved, 1-7pm. Supra. Vacant. WDI." at bounding box center [393, 166] width 200 height 26
type textarea "SS approved, 1-7pm. Supra. Vacant. WDI. BA says inspection has to be done in 3 …"
drag, startPoint x: 575, startPoint y: 167, endPoint x: 498, endPoint y: 197, distance: 82.0
click at [573, 168] on div "Dashboard New Inspection Inspections Calendar Unconfirmed Templates Settings Co…" at bounding box center [314, 99] width 629 height 825
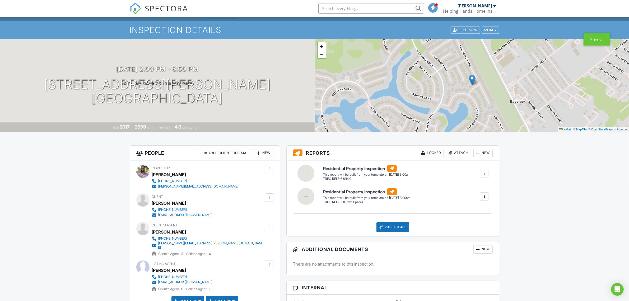
scroll to position [0, 0]
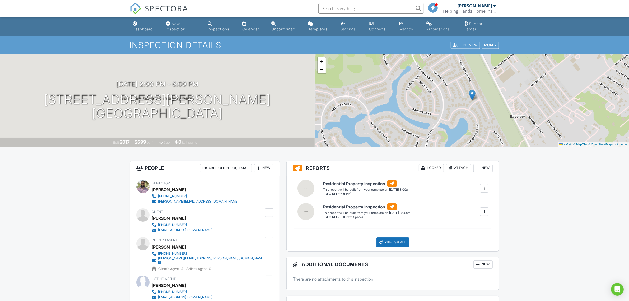
click at [140, 27] on div "Dashboard" at bounding box center [143, 29] width 20 height 4
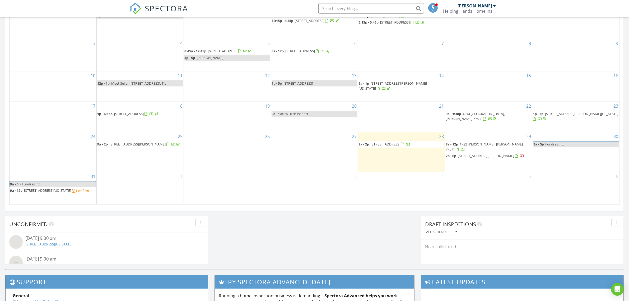
scroll to position [286, 0]
click at [500, 158] on span "4807 Ibarra Ln, League City 77573" at bounding box center [486, 155] width 56 height 5
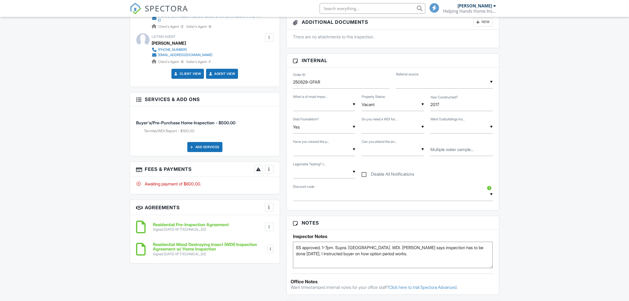
click at [270, 166] on div at bounding box center [268, 168] width 5 height 5
click at [290, 222] on div "Paid In Full" at bounding box center [295, 225] width 51 height 6
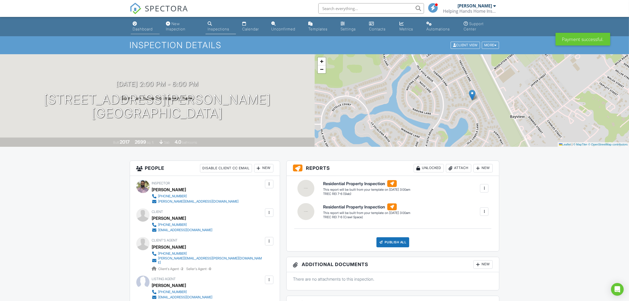
click at [137, 22] on div "Dashboard" at bounding box center [135, 23] width 4 height 4
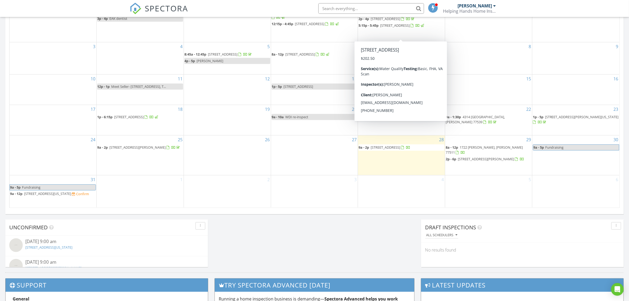
scroll to position [286, 0]
